Goal: Task Accomplishment & Management: Use online tool/utility

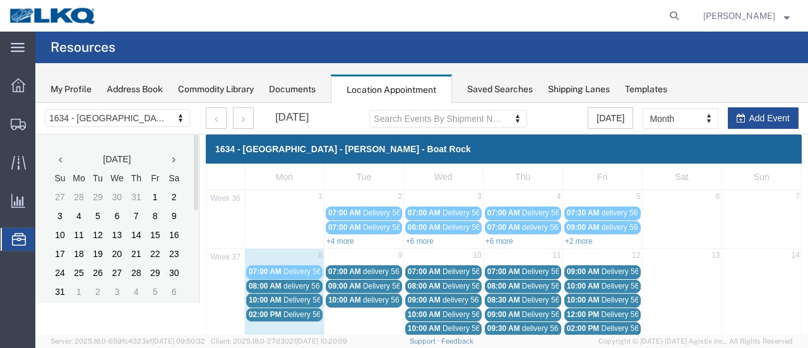
scroll to position [63, 0]
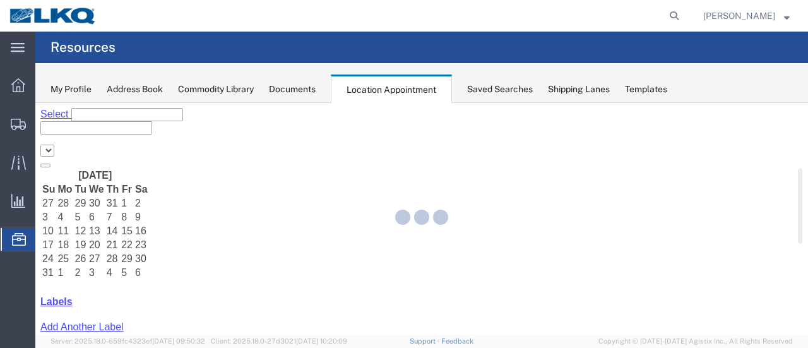
select select "28712"
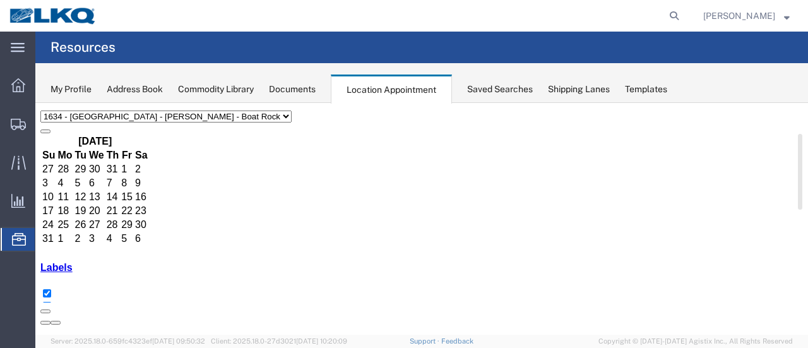
scroll to position [63, 0]
